Goal: Participate in discussion: Engage in conversation with other users on a specific topic

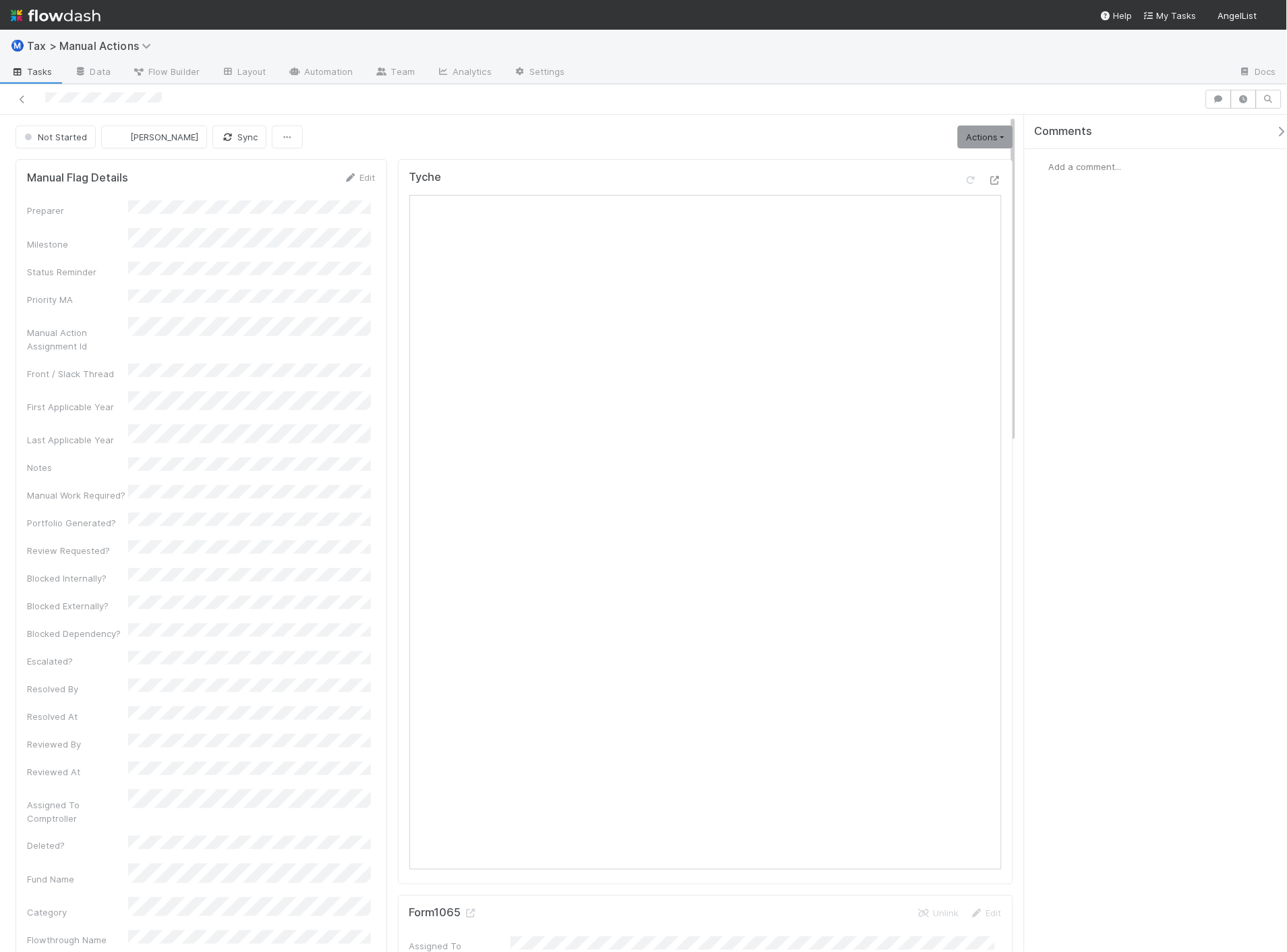
click at [1079, 167] on span "Add a comment..." at bounding box center [1085, 167] width 73 height 11
click at [1067, 168] on span "Add a comment..." at bounding box center [1085, 167] width 73 height 11
click at [1088, 254] on span "Fareeha Naim" at bounding box center [1117, 256] width 68 height 11
click at [1088, 376] on button "Add Comment" at bounding box center [1085, 375] width 78 height 23
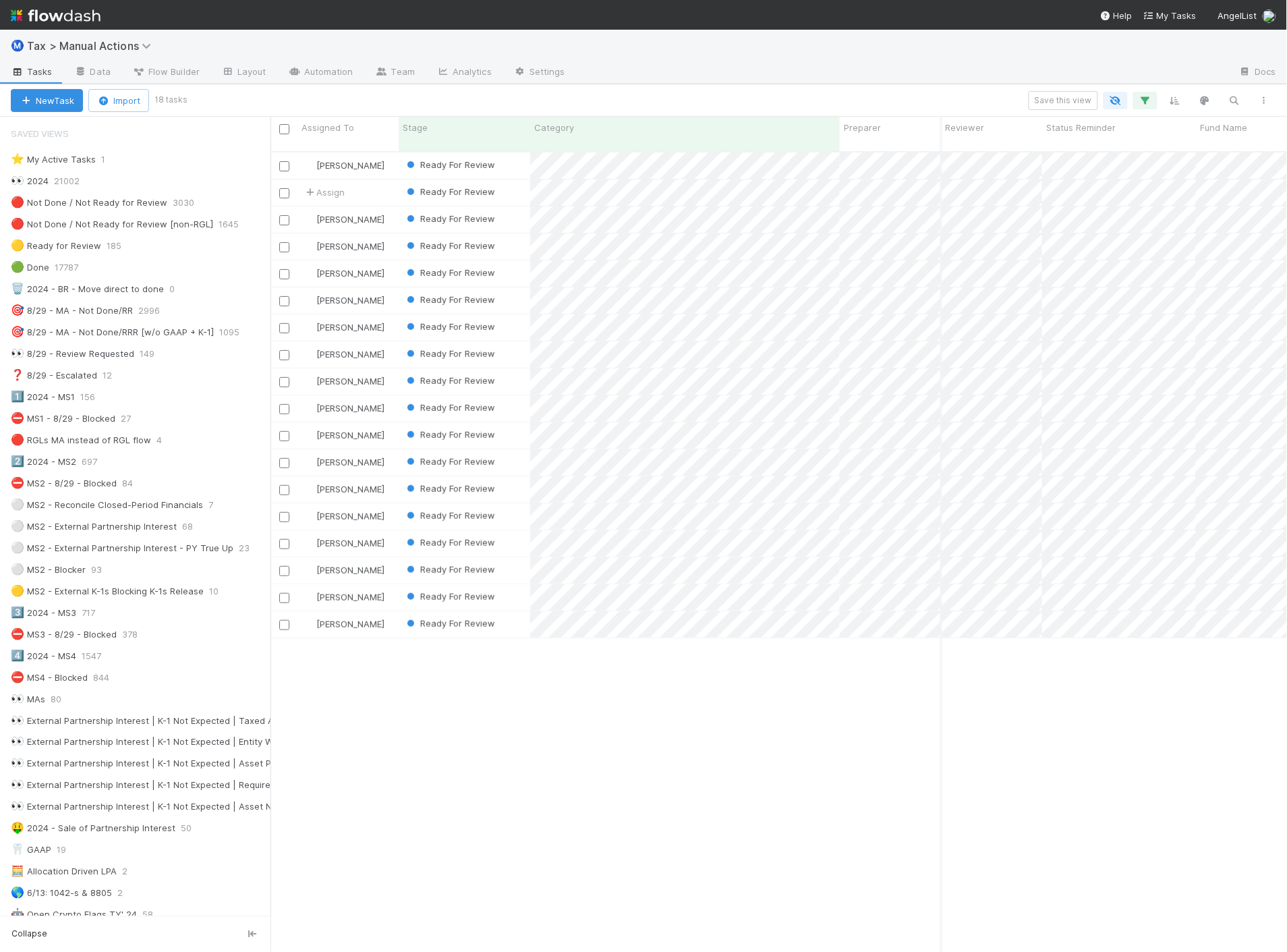
scroll to position [800, 1005]
click at [621, 807] on div "[PERSON_NAME] Ready For Review [DATE] 12:08:54 AM [DATE] 10:03:47 AM 0 0 1 Assi…" at bounding box center [779, 558] width 1017 height 811
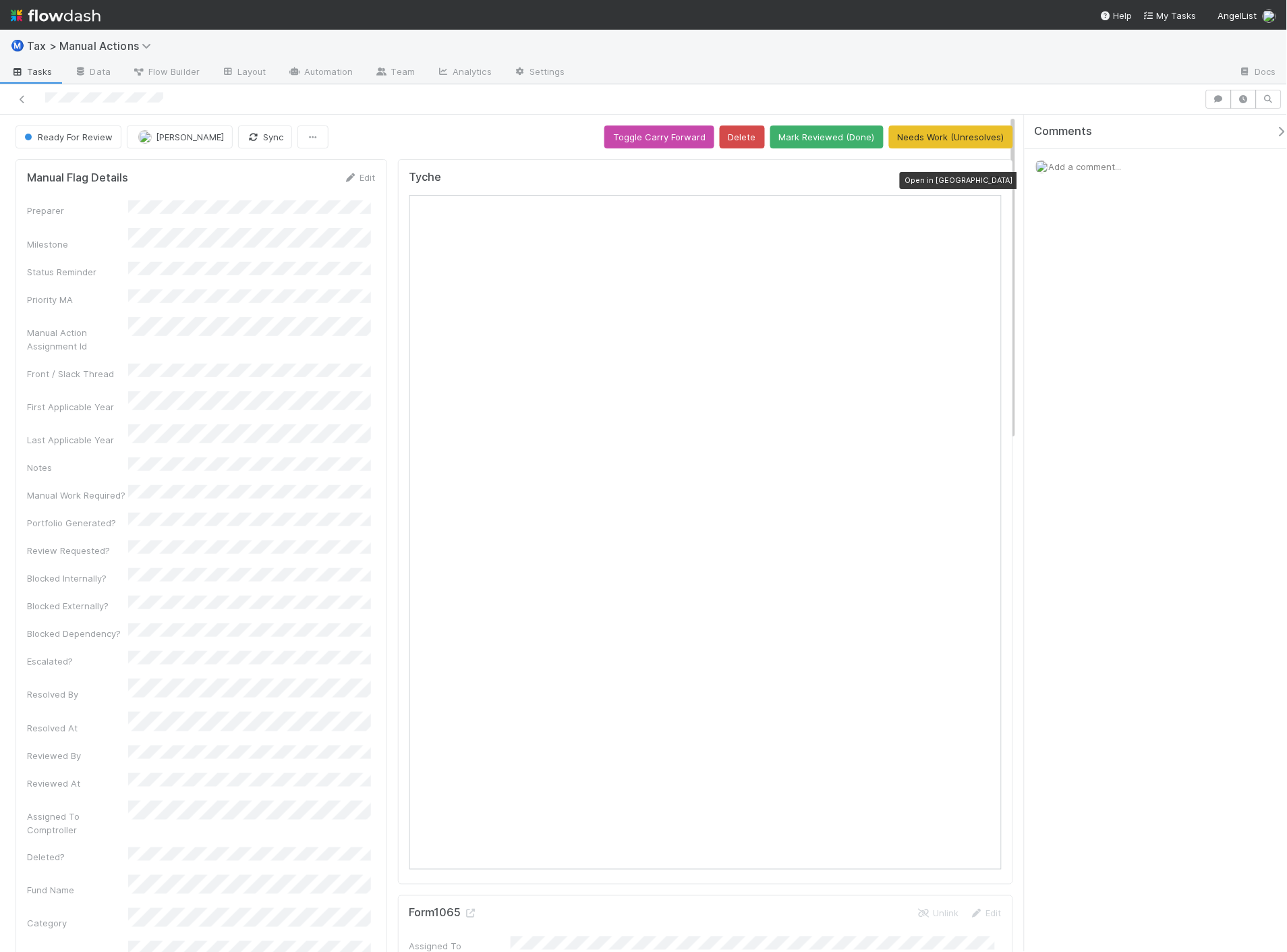
click at [988, 178] on icon at bounding box center [995, 180] width 13 height 9
